Goal: Task Accomplishment & Management: Manage account settings

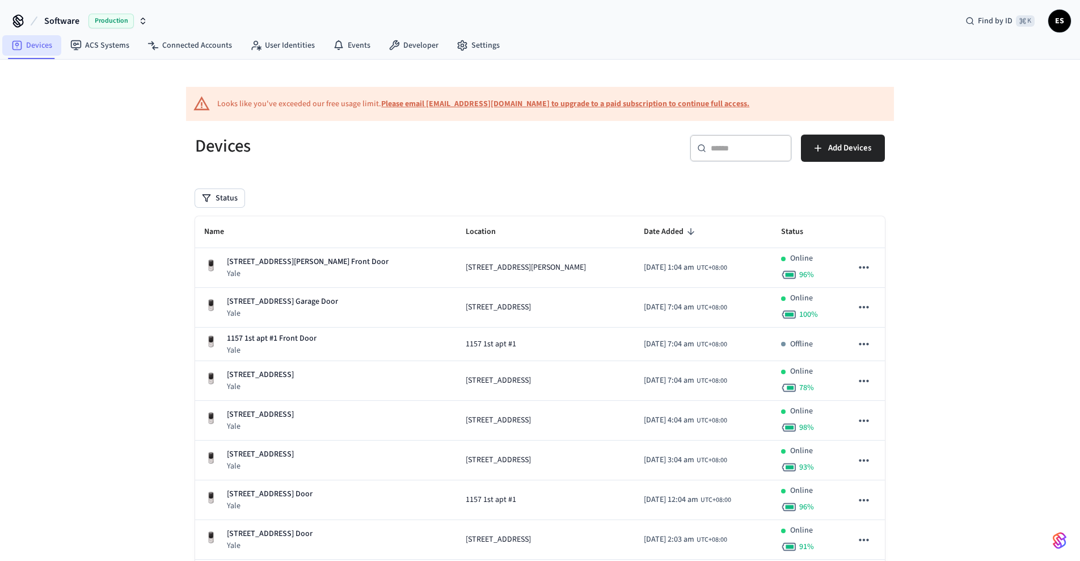
click at [35, 46] on link "Devices" at bounding box center [31, 45] width 59 height 20
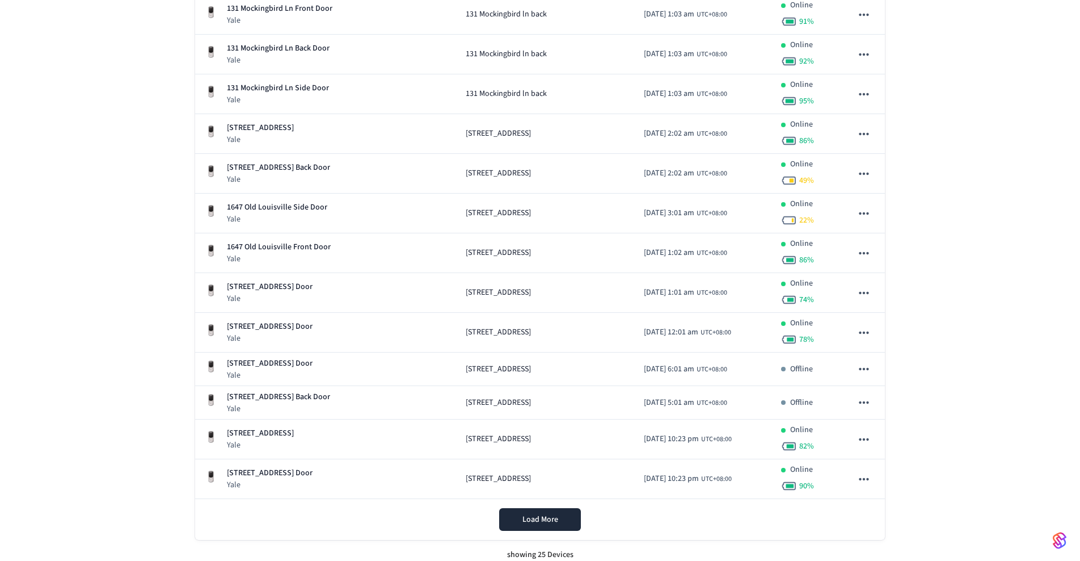
scroll to position [732, 0]
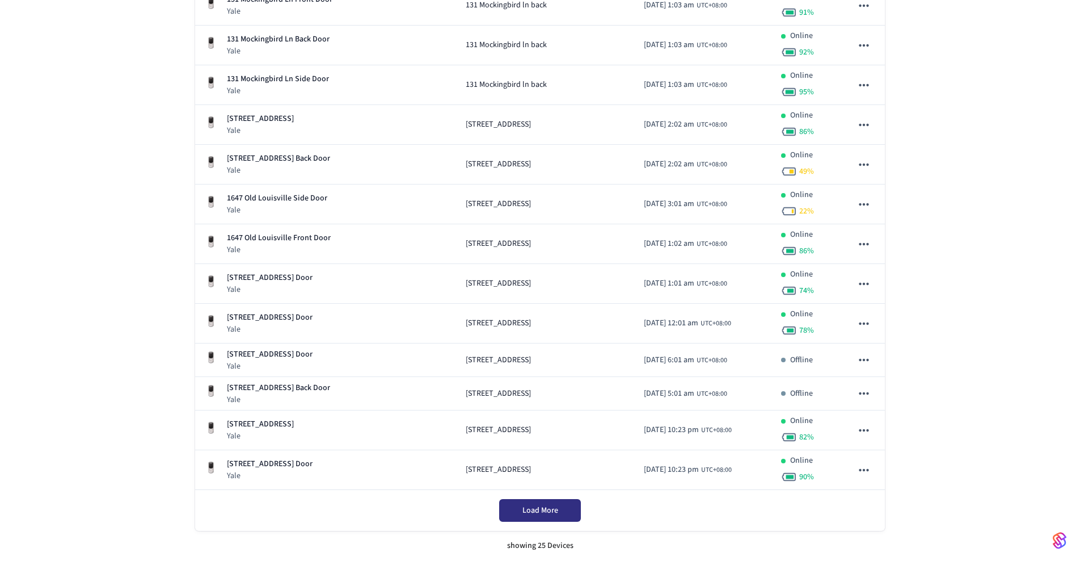
click at [551, 507] on span "Load More" at bounding box center [541, 509] width 36 height 11
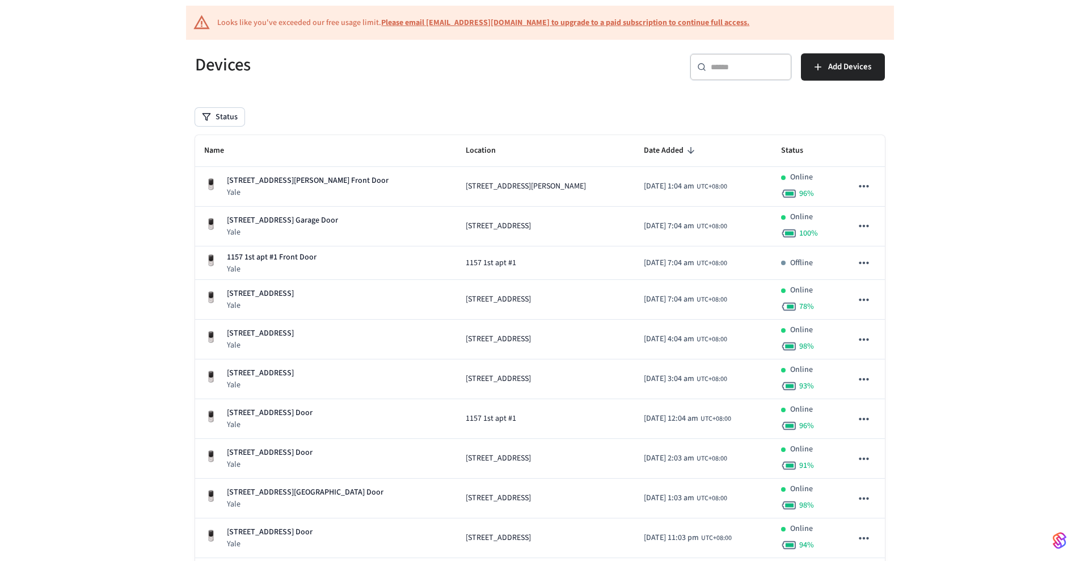
scroll to position [82, 0]
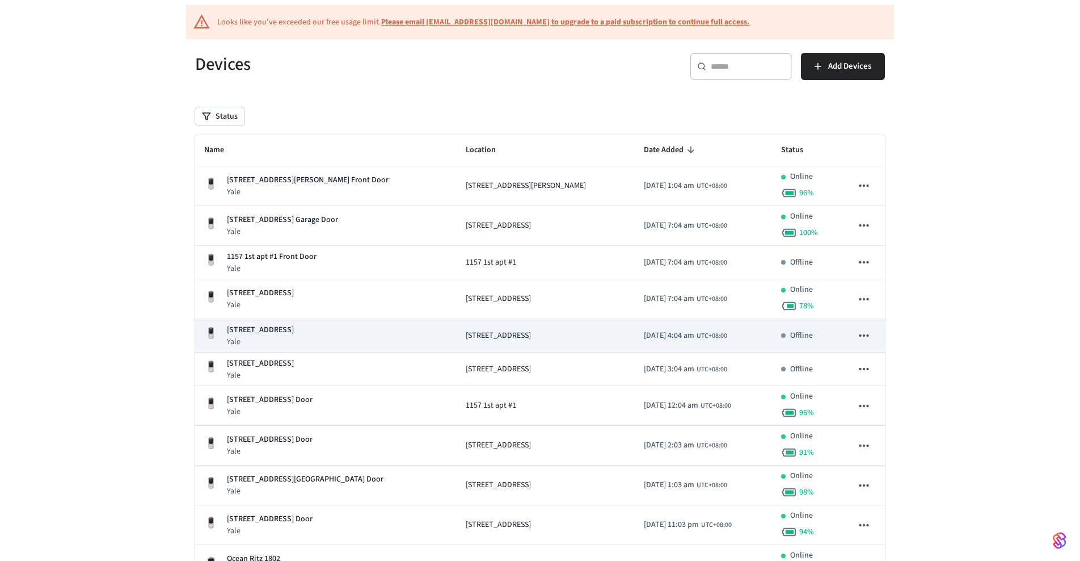
click at [466, 334] on span "[STREET_ADDRESS]" at bounding box center [498, 336] width 65 height 12
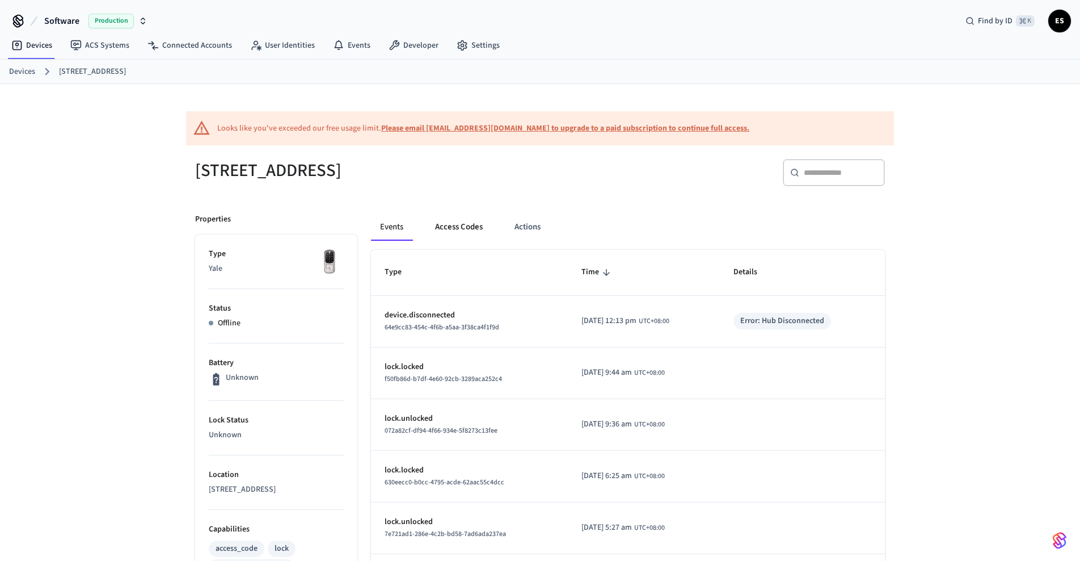
click at [464, 228] on button "Access Codes" at bounding box center [459, 226] width 66 height 27
click at [457, 229] on button "Access Codes" at bounding box center [459, 226] width 66 height 27
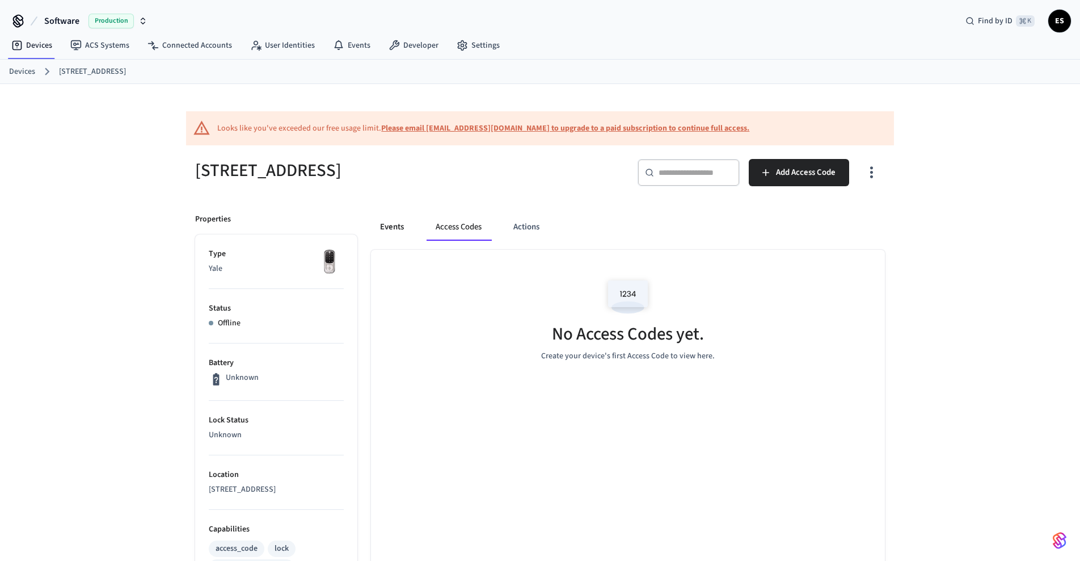
drag, startPoint x: 395, startPoint y: 229, endPoint x: 409, endPoint y: 231, distance: 13.7
click at [395, 229] on button "Events" at bounding box center [392, 226] width 42 height 27
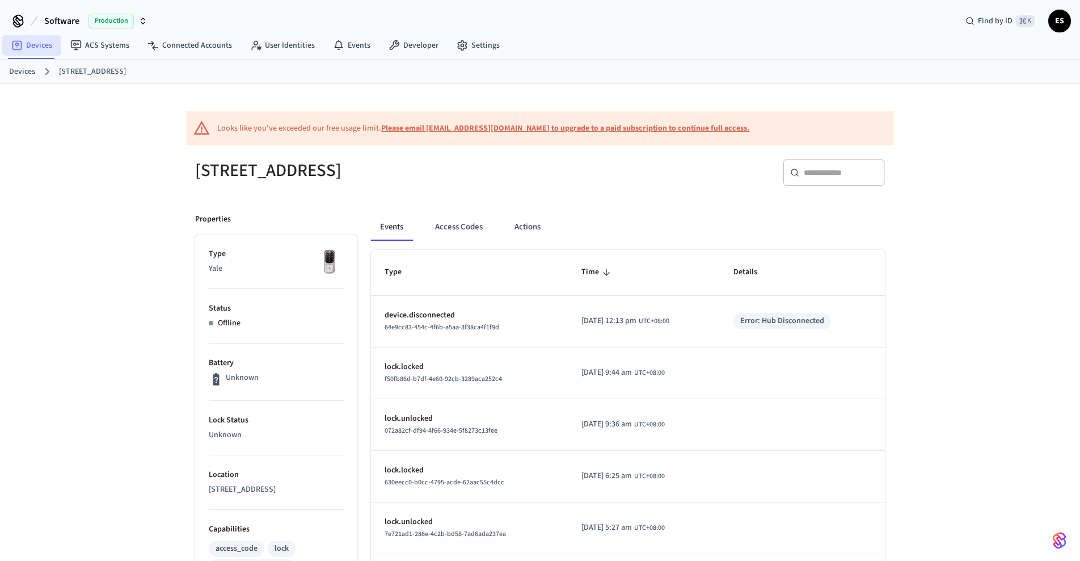
scroll to position [1, 0]
click at [44, 43] on link "Devices" at bounding box center [31, 45] width 59 height 20
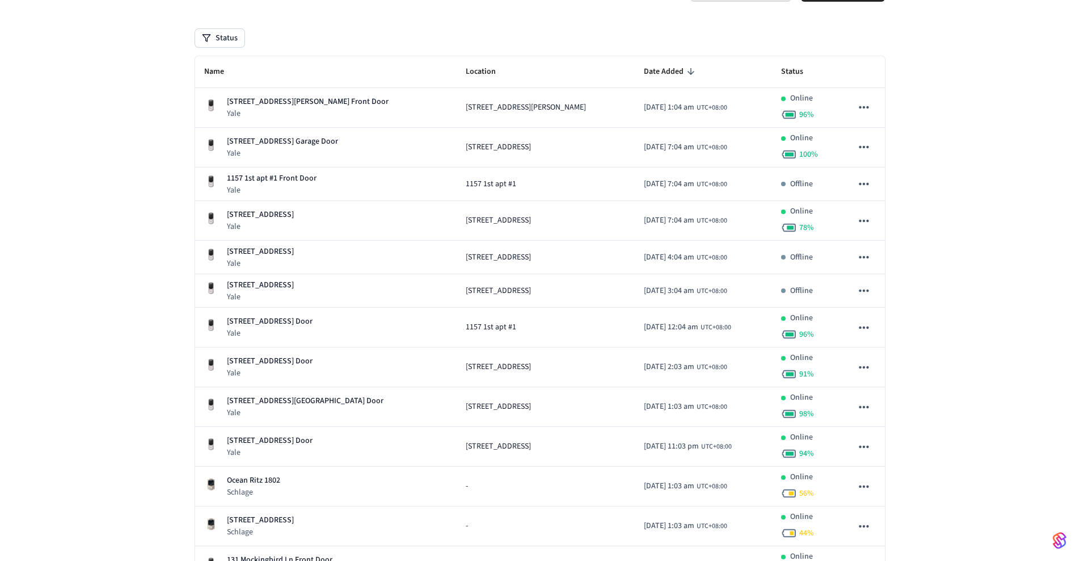
scroll to position [170, 0]
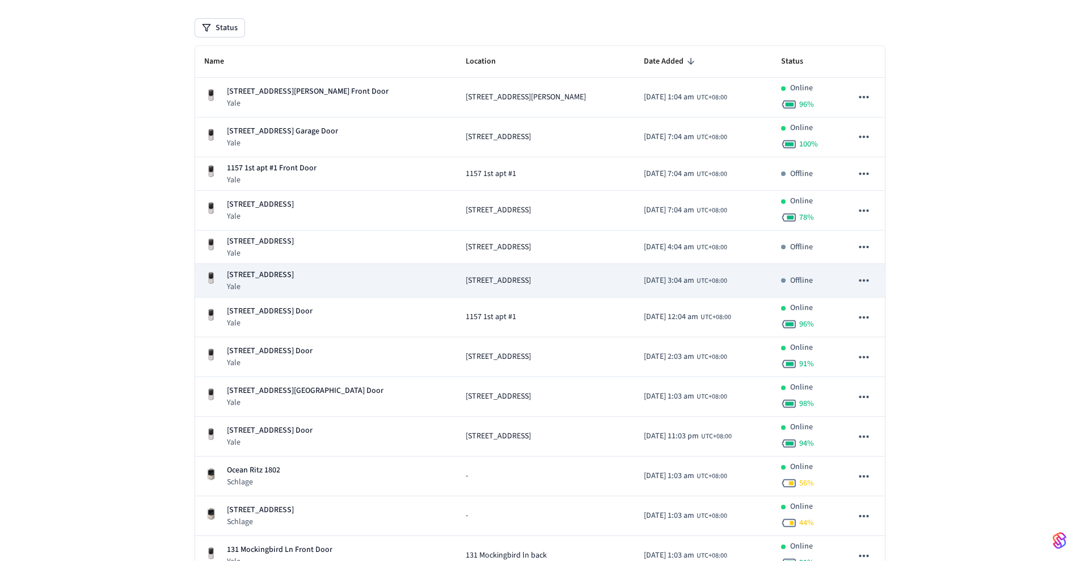
click at [466, 275] on span "[STREET_ADDRESS]" at bounding box center [498, 281] width 65 height 12
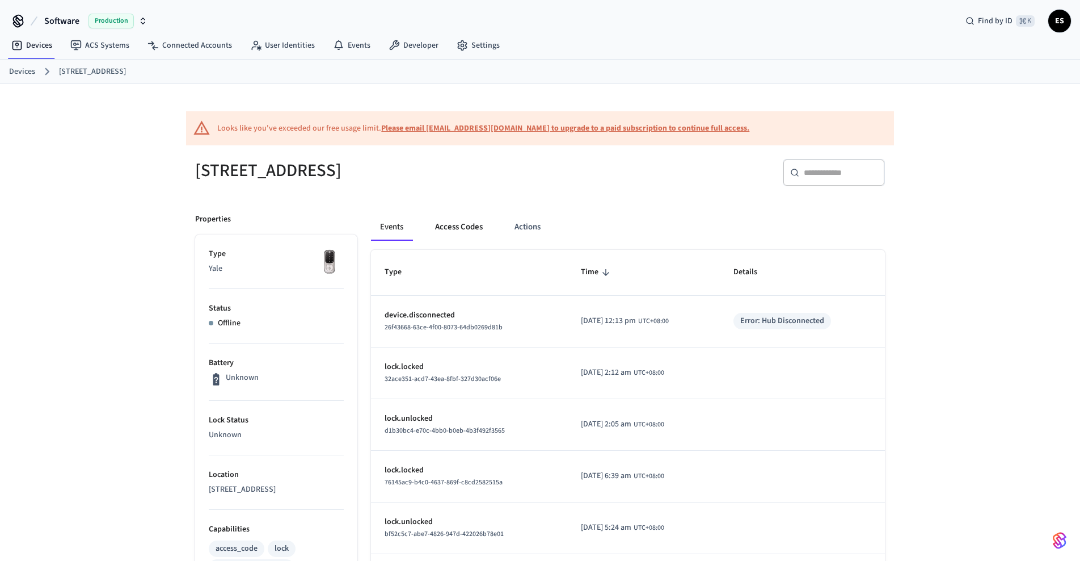
click at [450, 221] on button "Access Codes" at bounding box center [459, 226] width 66 height 27
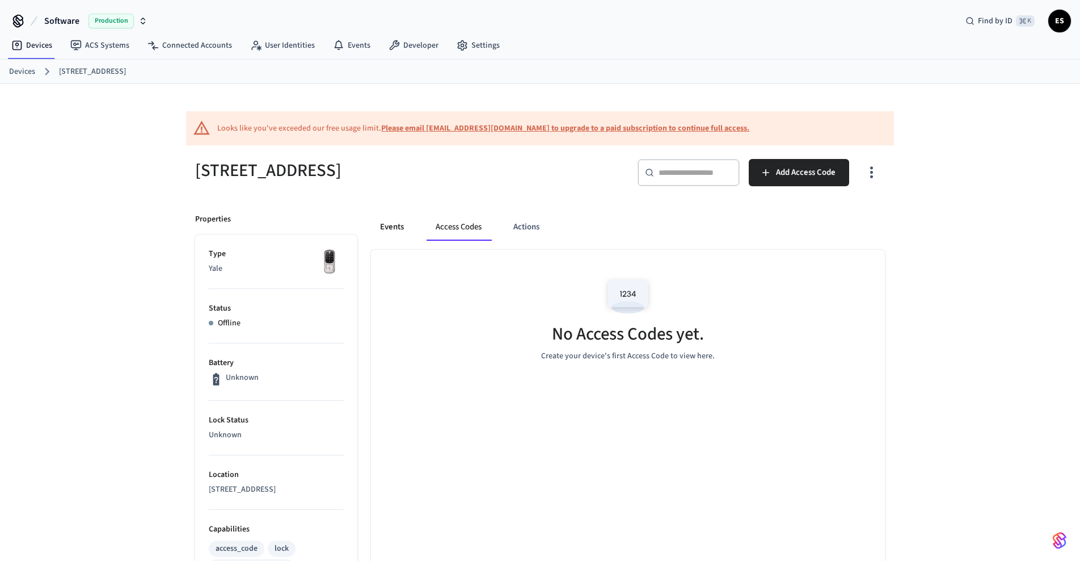
click at [386, 237] on button "Events" at bounding box center [392, 226] width 42 height 27
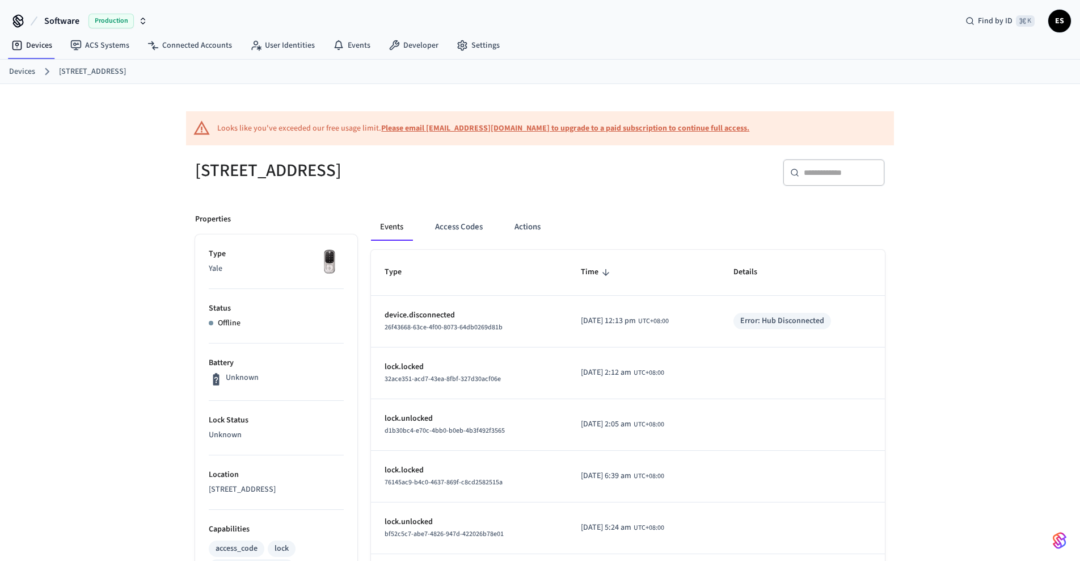
click at [31, 73] on link "Devices" at bounding box center [22, 72] width 26 height 12
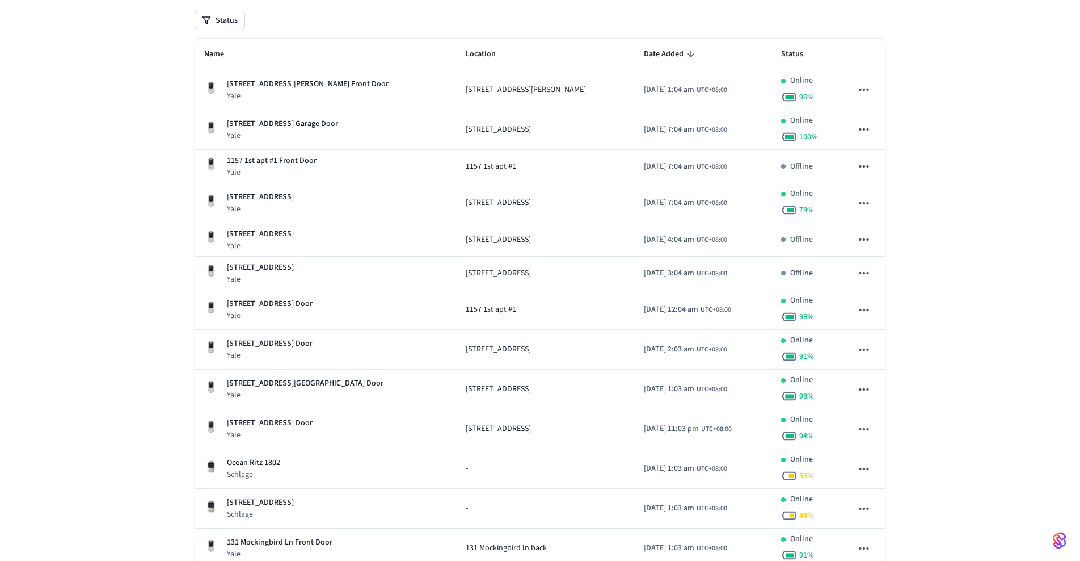
scroll to position [180, 0]
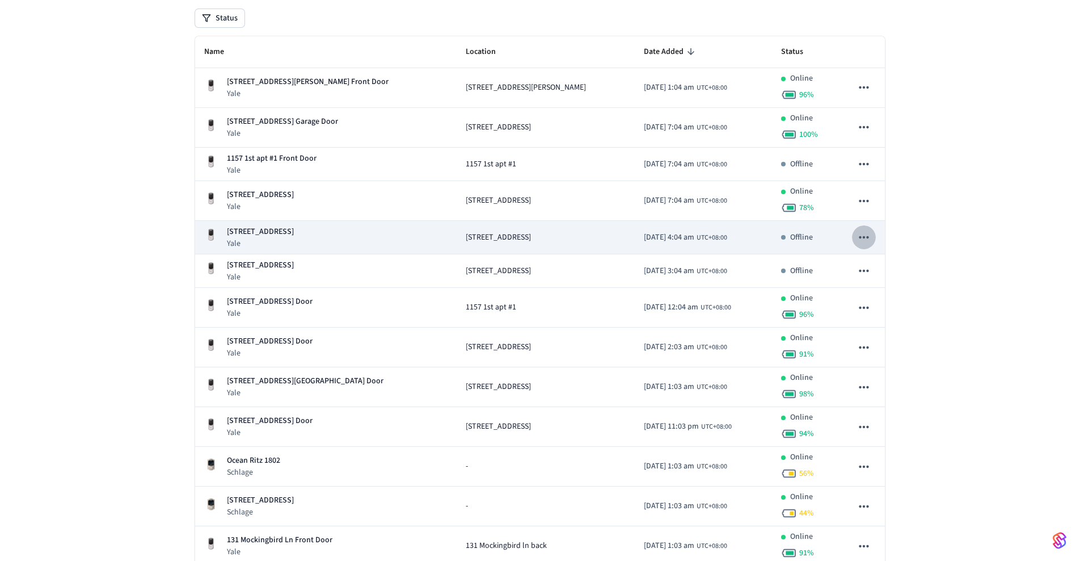
click at [869, 235] on icon "sticky table" at bounding box center [864, 237] width 15 height 15
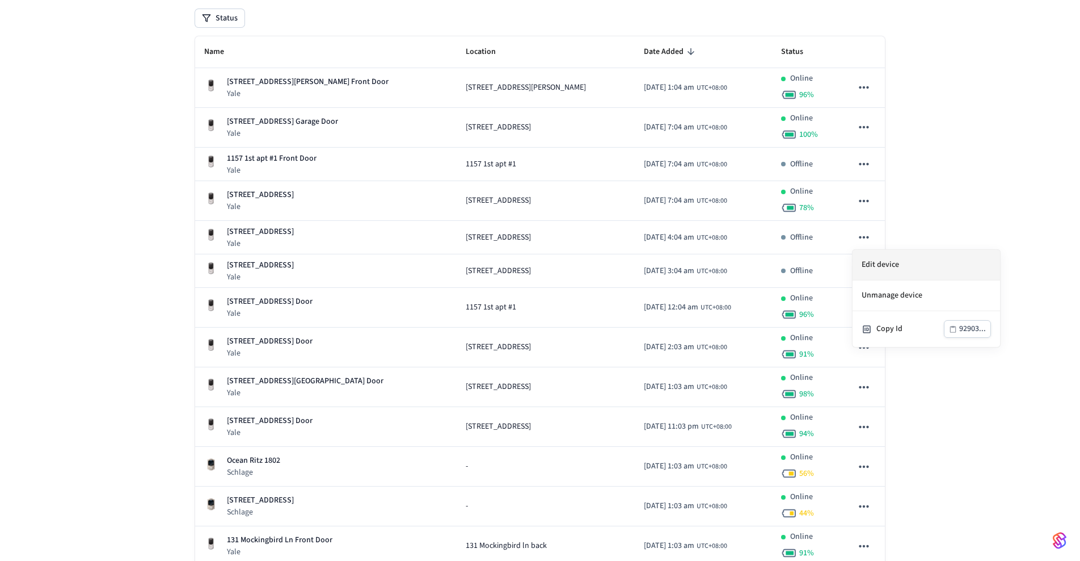
click at [882, 266] on li "Edit device" at bounding box center [927, 265] width 148 height 31
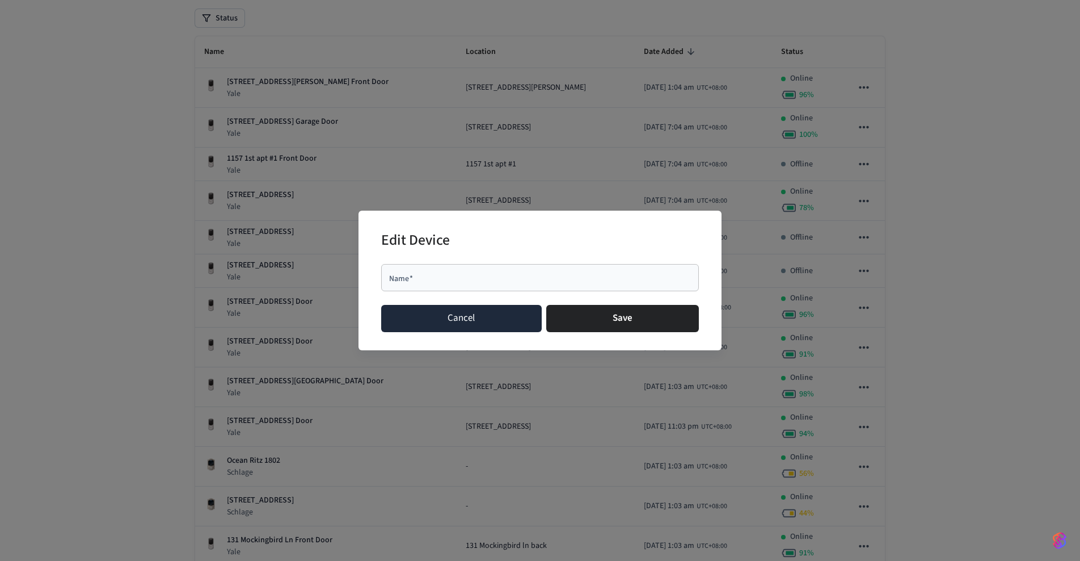
click at [442, 309] on button "Cancel" at bounding box center [461, 318] width 161 height 27
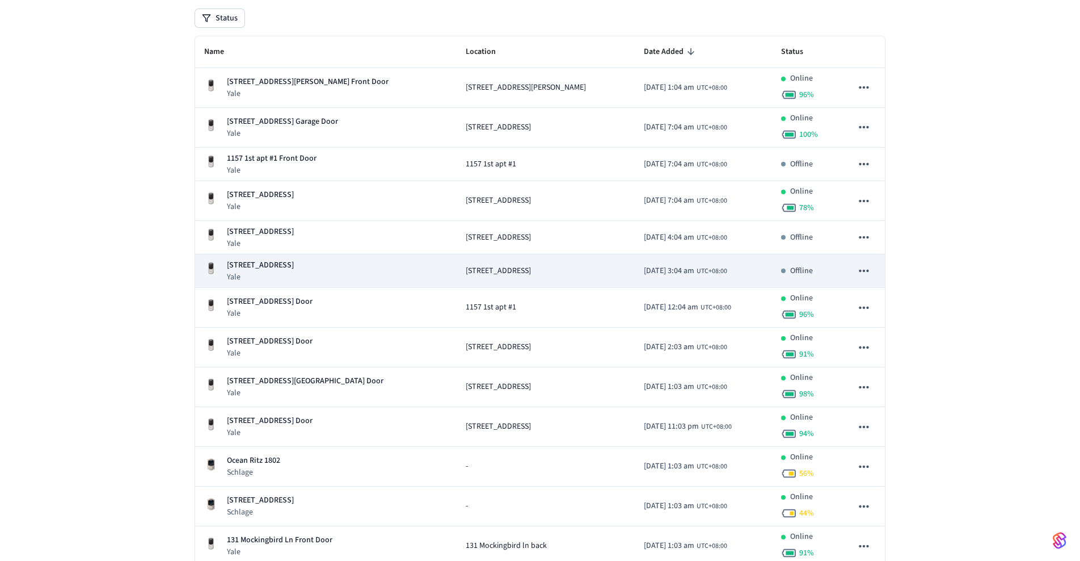
click at [466, 275] on span "[STREET_ADDRESS]" at bounding box center [498, 271] width 65 height 12
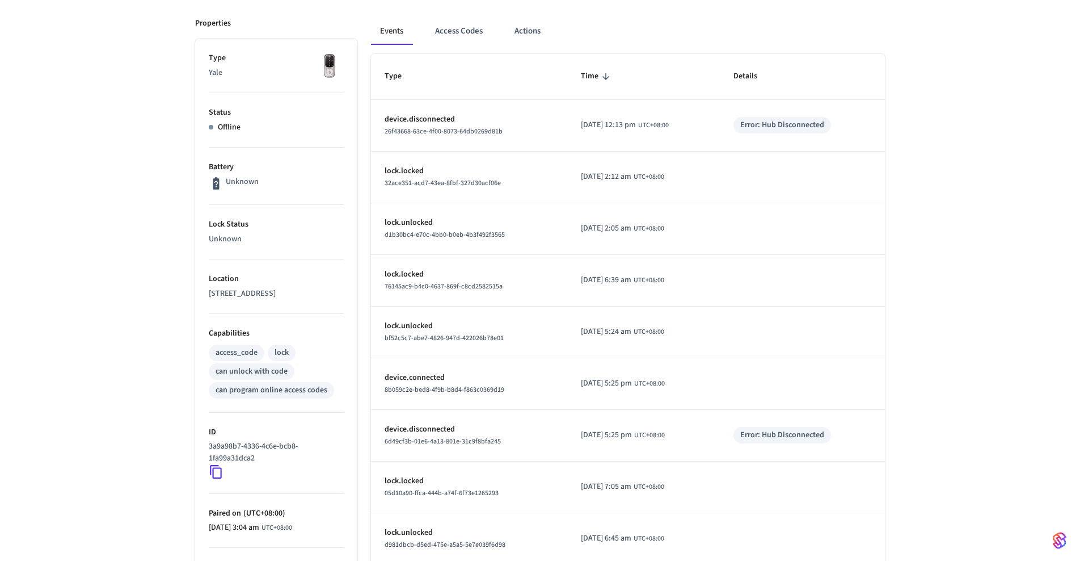
scroll to position [199, 0]
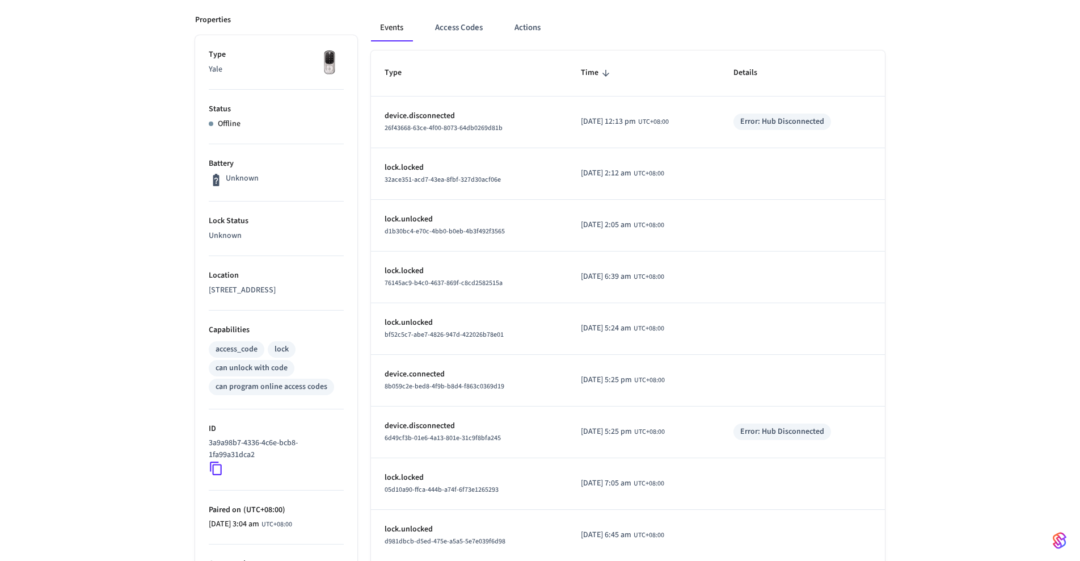
click at [254, 124] on div "Offline" at bounding box center [276, 124] width 135 height 12
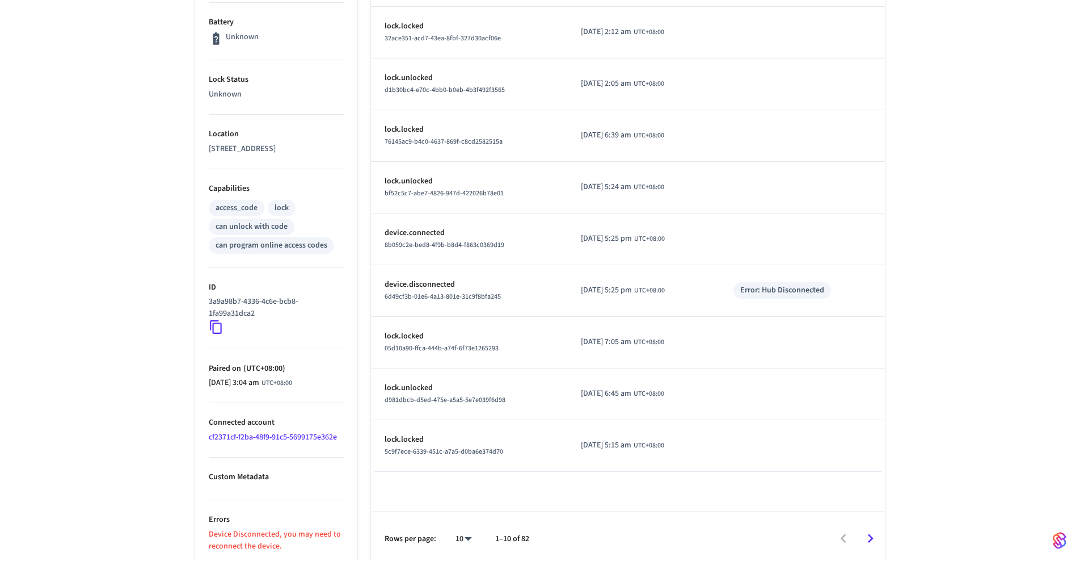
scroll to position [346, 0]
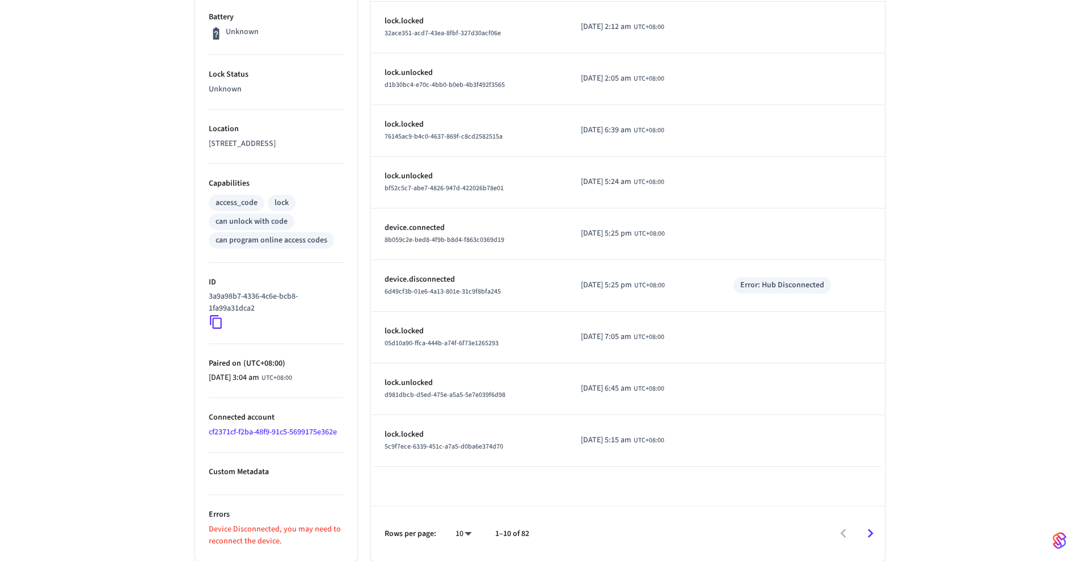
click at [816, 288] on div "Error: Hub Disconnected" at bounding box center [782, 285] width 84 height 12
drag, startPoint x: 874, startPoint y: 531, endPoint x: 907, endPoint y: 494, distance: 49.8
click at [874, 530] on icon "Go to next page" at bounding box center [871, 533] width 18 height 18
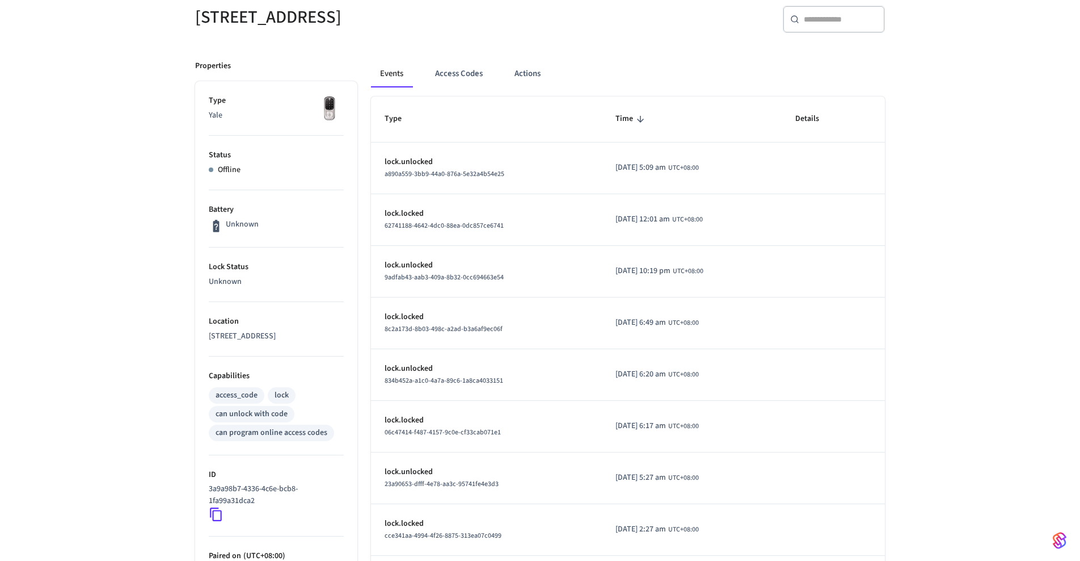
scroll to position [155, 0]
